Goal: Information Seeking & Learning: Learn about a topic

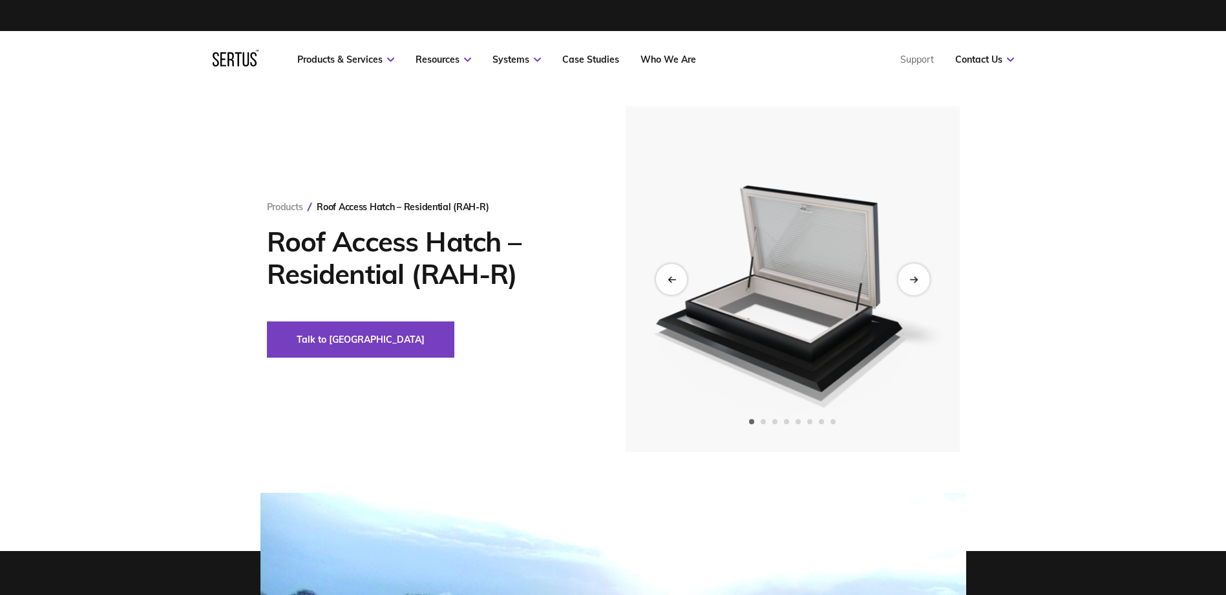
click at [909, 284] on div "Next slide" at bounding box center [914, 279] width 32 height 32
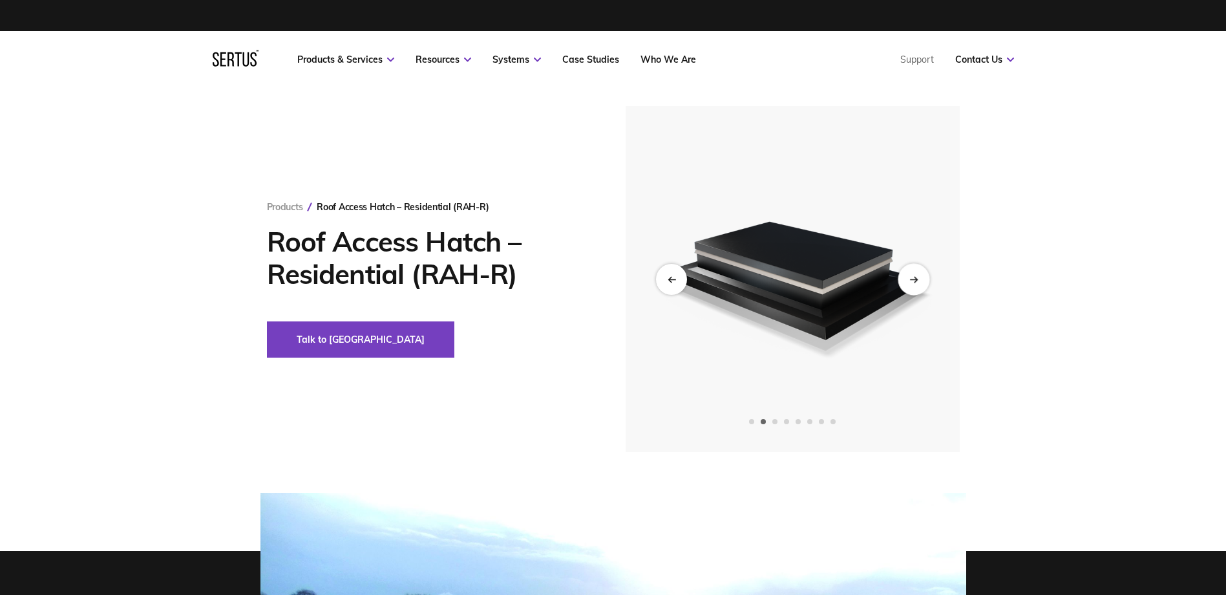
click at [909, 284] on div "Next slide" at bounding box center [914, 279] width 32 height 32
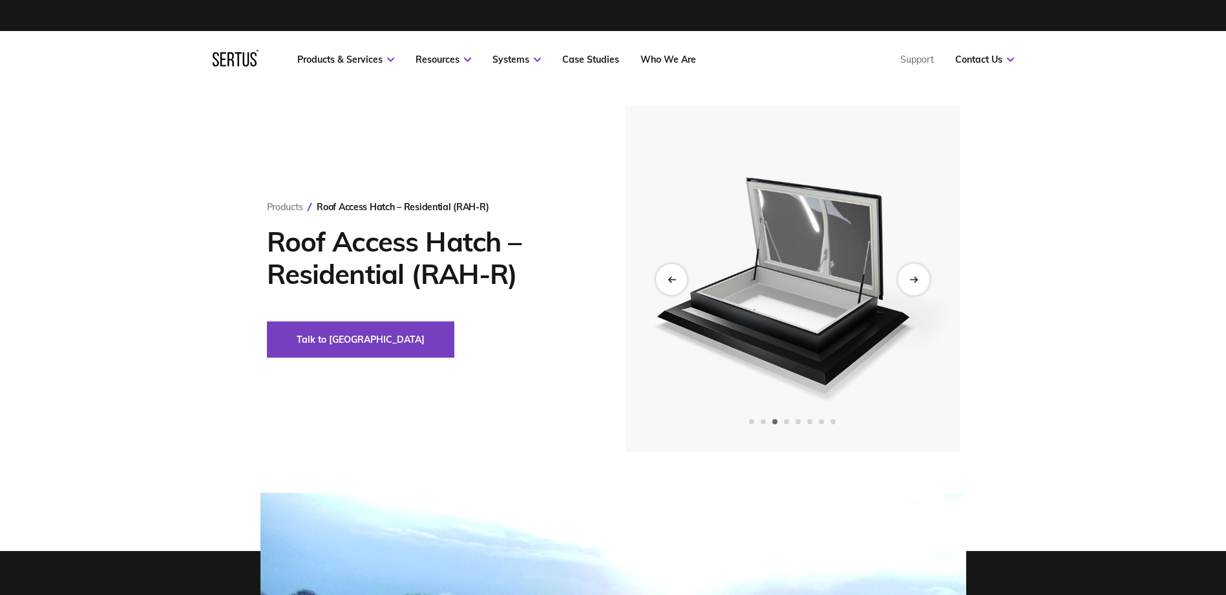
click at [909, 284] on div "Next slide" at bounding box center [914, 279] width 32 height 32
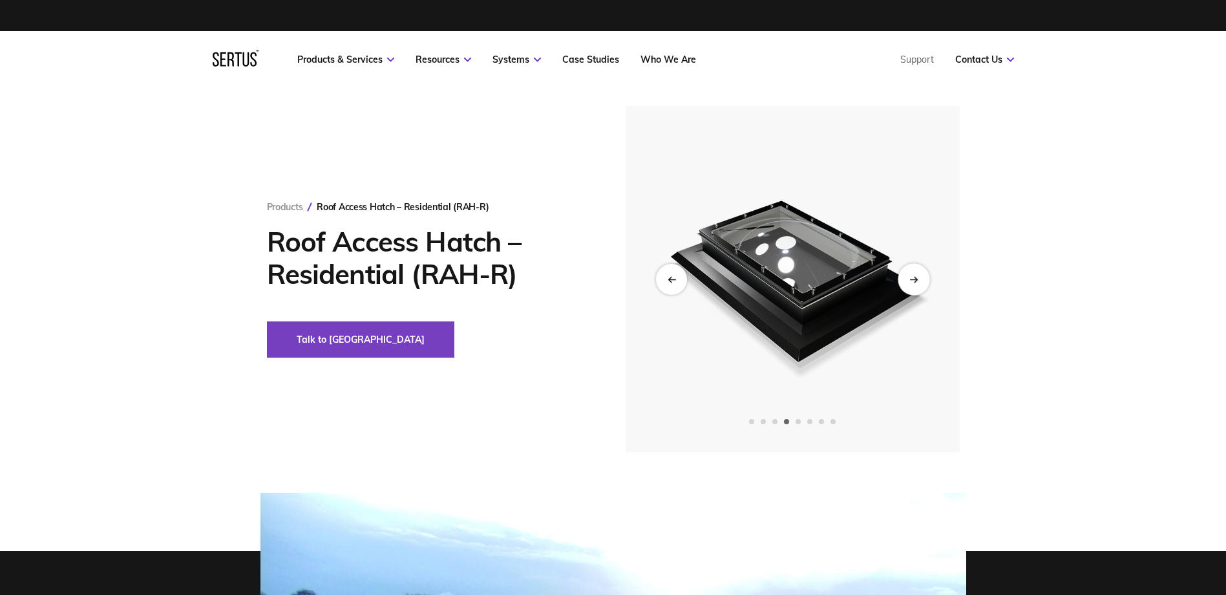
click at [909, 284] on div "Next slide" at bounding box center [914, 279] width 32 height 32
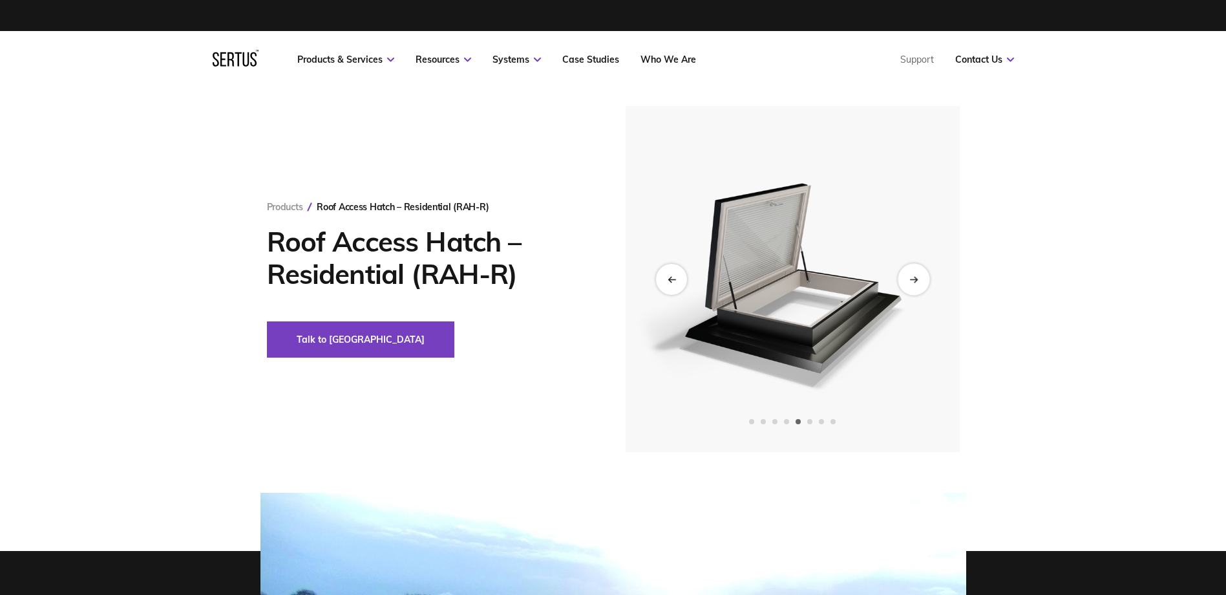
click at [927, 279] on div "Next slide" at bounding box center [914, 279] width 32 height 32
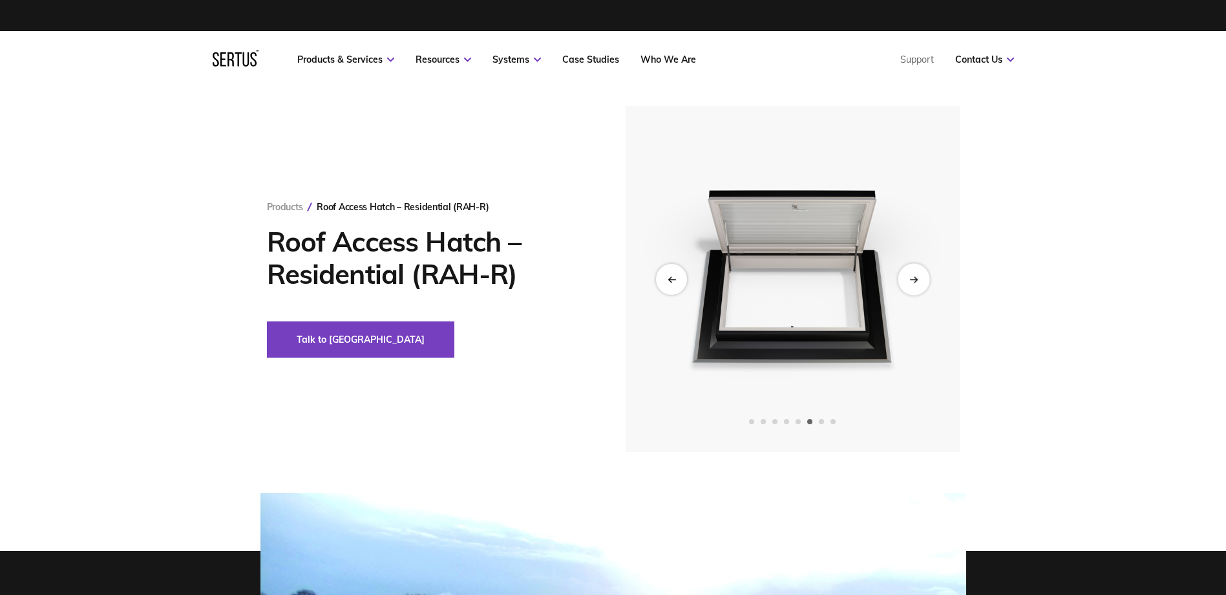
click at [927, 279] on div "Next slide" at bounding box center [914, 279] width 32 height 32
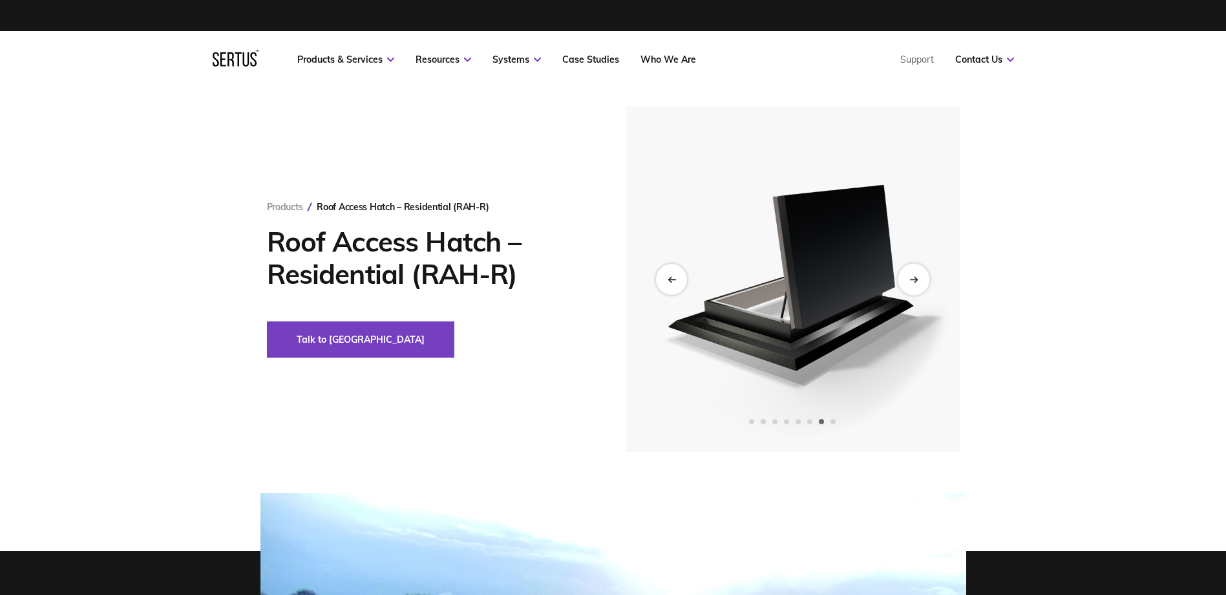
click at [918, 275] on div "Next slide" at bounding box center [914, 279] width 32 height 32
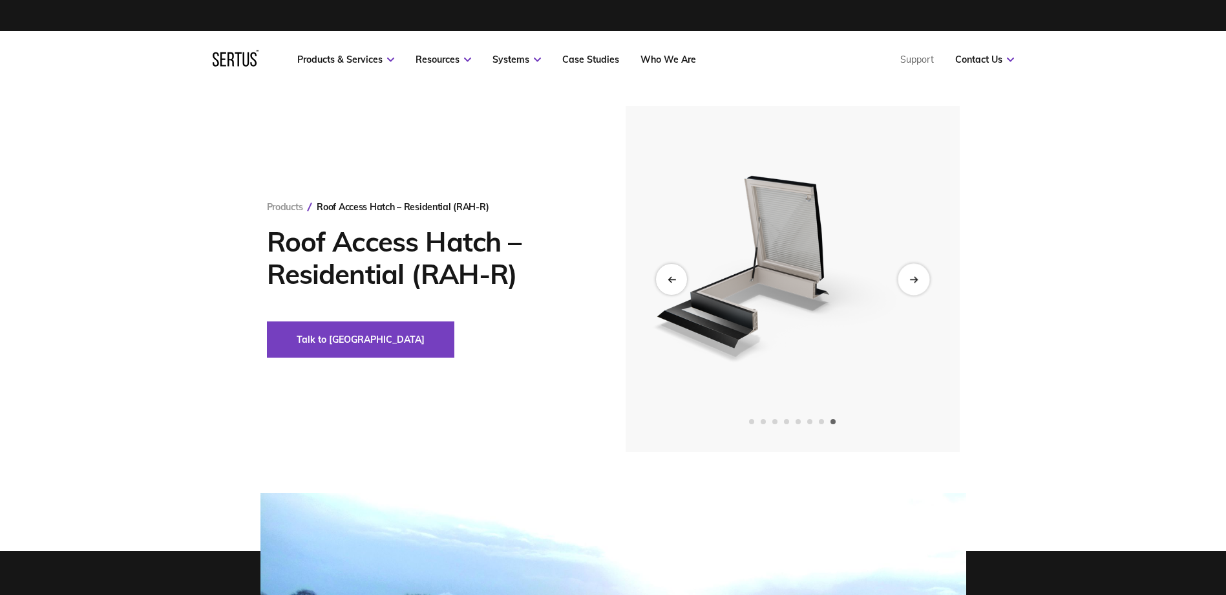
click at [918, 275] on div "Next slide" at bounding box center [914, 279] width 32 height 32
